Goal: Navigation & Orientation: Find specific page/section

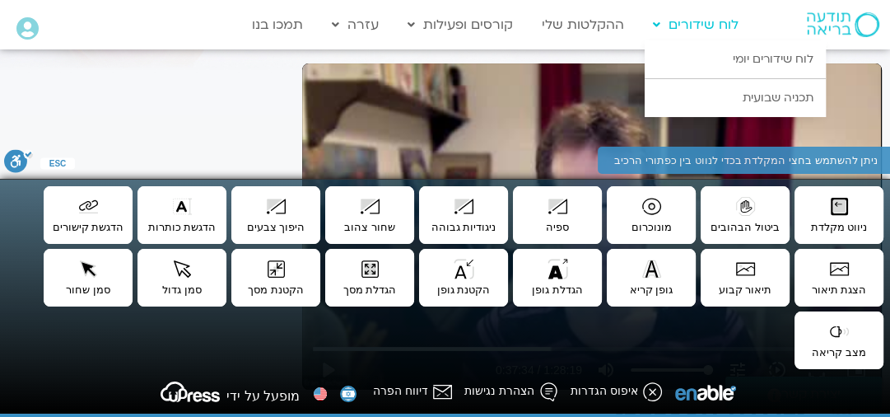
click at [727, 20] on link "לוח שידורים" at bounding box center [696, 24] width 102 height 31
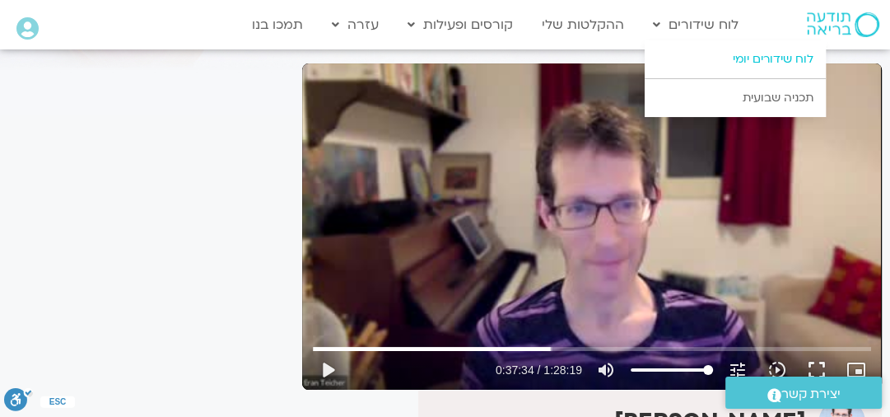
click at [762, 65] on link "לוח שידורים יומי" at bounding box center [735, 59] width 181 height 38
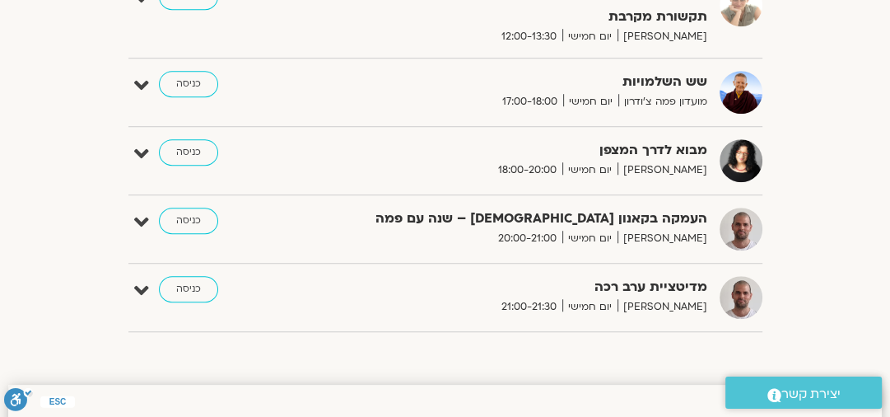
scroll to position [857, 0]
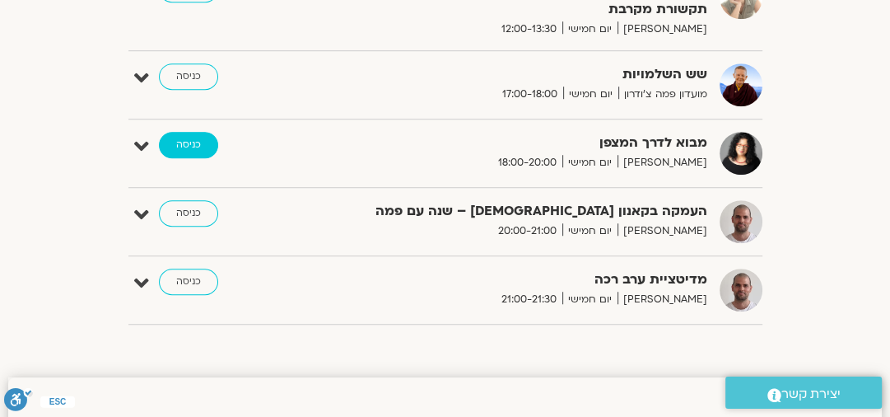
click at [184, 138] on link "כניסה" at bounding box center [188, 145] width 59 height 26
click at [184, 140] on link "כניסה" at bounding box center [188, 145] width 59 height 26
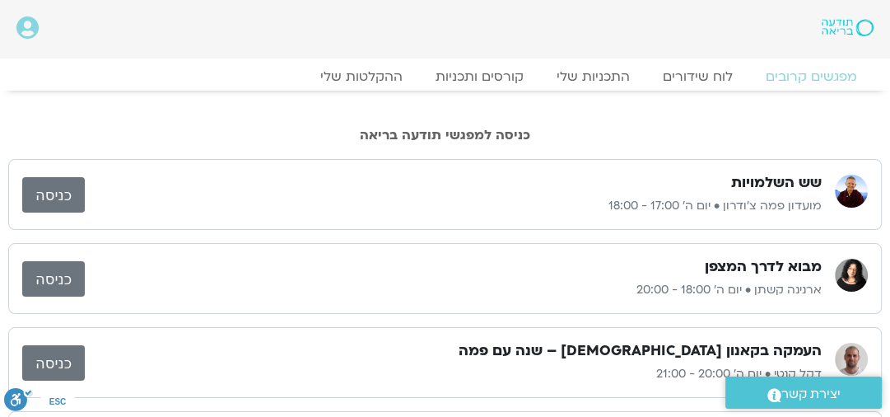
click at [59, 275] on link "כניסה" at bounding box center [53, 278] width 63 height 35
